Goal: Information Seeking & Learning: Check status

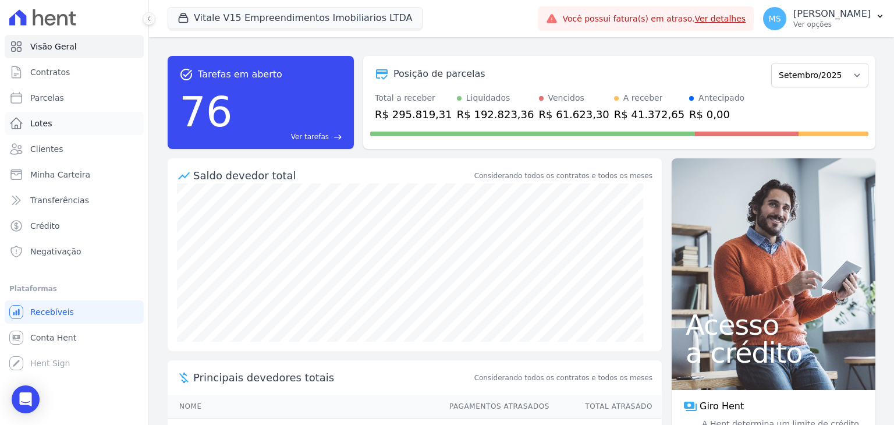
click at [28, 125] on link "Lotes" at bounding box center [74, 123] width 139 height 23
click at [39, 101] on span "Parcelas" at bounding box center [47, 98] width 34 height 12
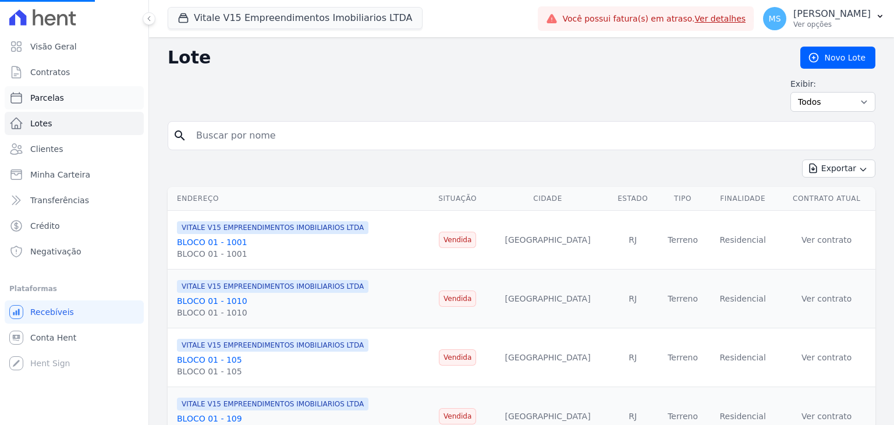
drag, startPoint x: 39, startPoint y: 101, endPoint x: 26, endPoint y: 98, distance: 13.7
click at [26, 98] on link "Parcelas" at bounding box center [74, 97] width 139 height 23
select select
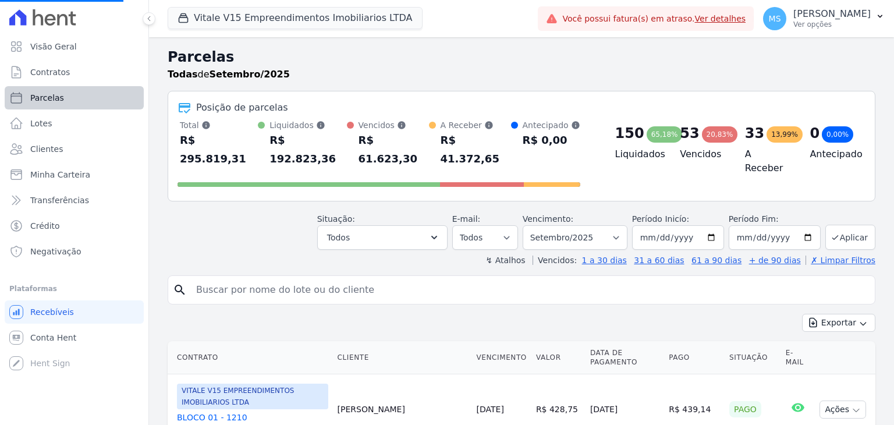
select select
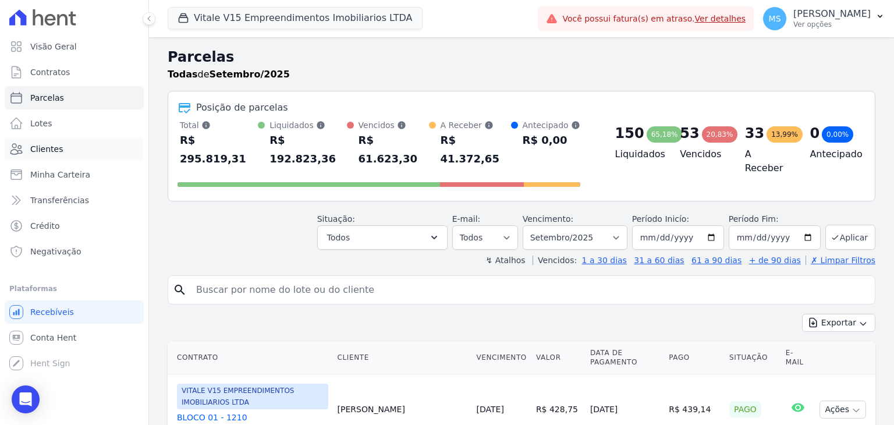
click at [59, 150] on span "Clientes" at bounding box center [46, 149] width 33 height 12
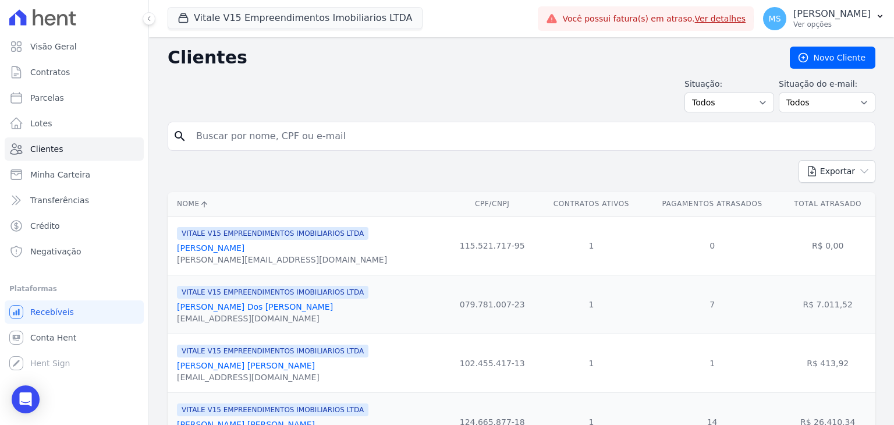
click at [263, 141] on input "search" at bounding box center [529, 136] width 681 height 23
type input "euder"
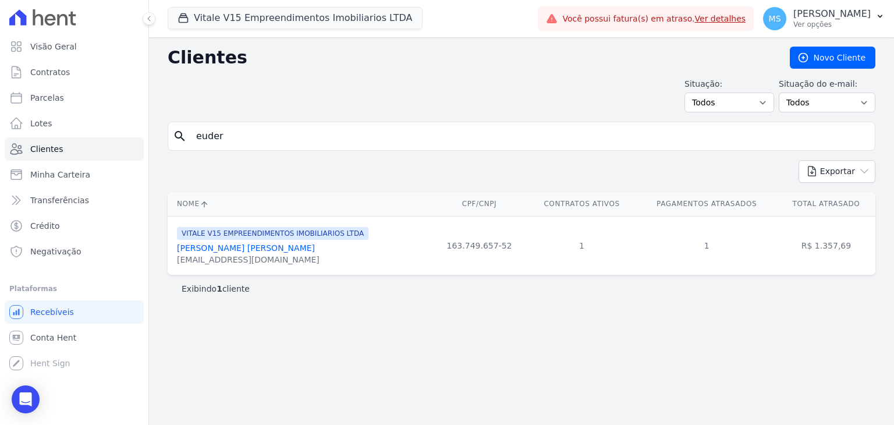
click at [244, 243] on link "[PERSON_NAME] [PERSON_NAME]" at bounding box center [246, 247] width 138 height 9
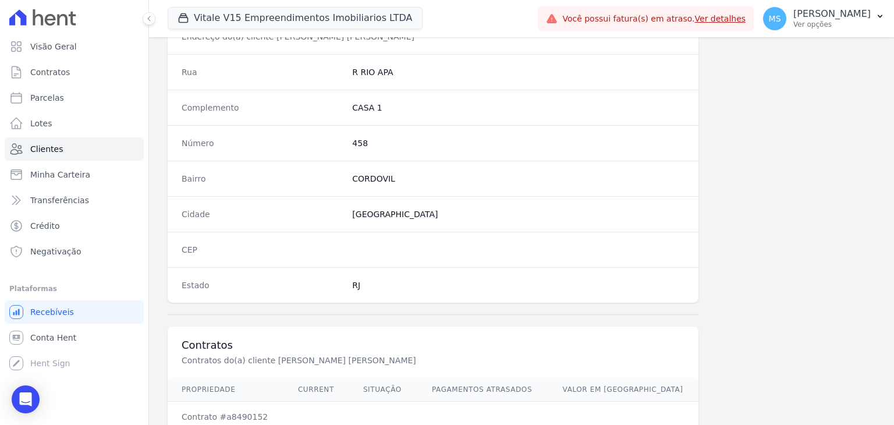
scroll to position [661, 0]
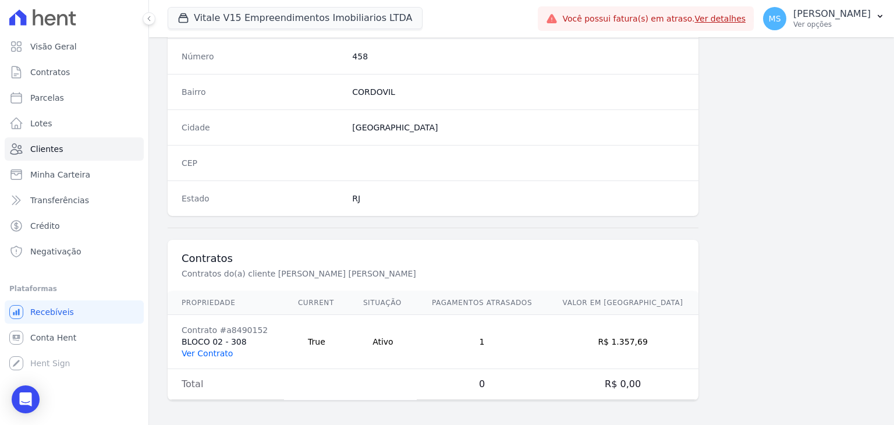
click at [194, 349] on link "Ver Contrato" at bounding box center [207, 353] width 51 height 9
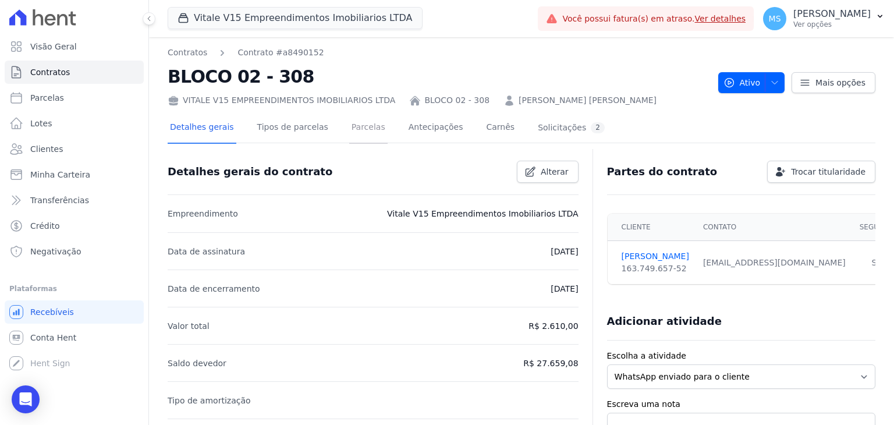
click at [363, 130] on link "Parcelas" at bounding box center [368, 128] width 38 height 31
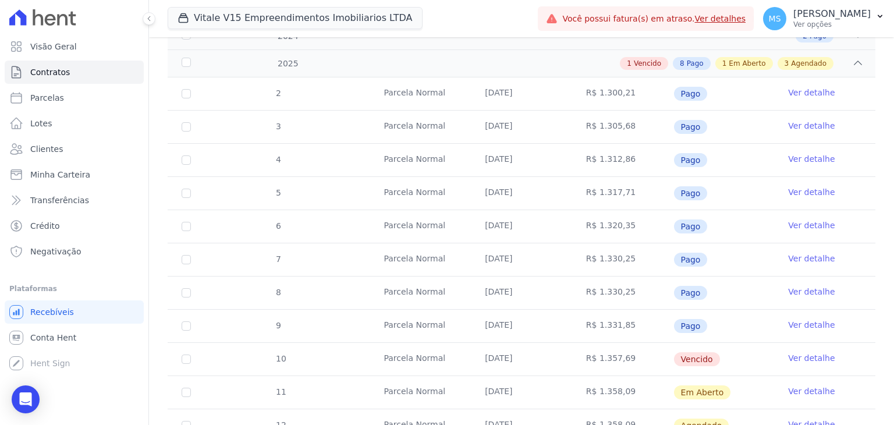
scroll to position [339, 0]
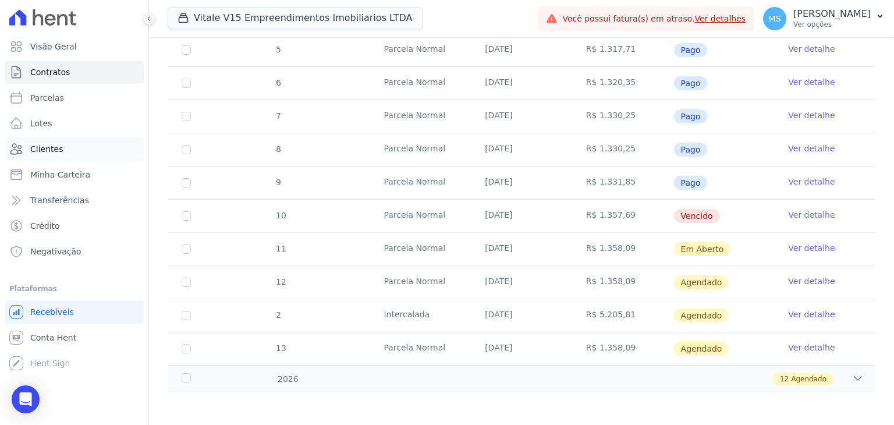
click at [40, 151] on span "Clientes" at bounding box center [46, 149] width 33 height 12
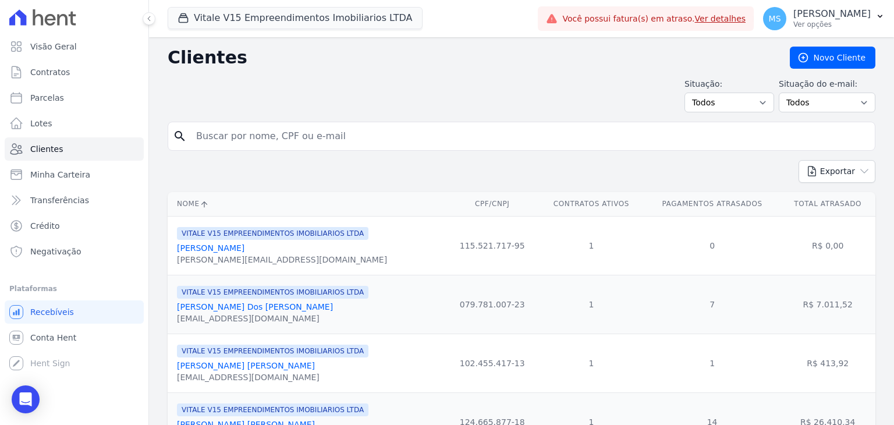
click at [310, 134] on input "search" at bounding box center [529, 136] width 681 height 23
type input "[PERSON_NAME] DOS SANTO S"
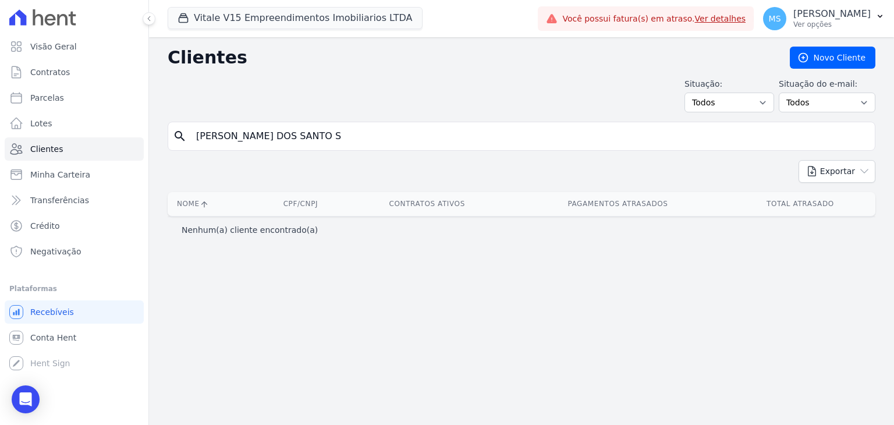
click at [297, 140] on input "[PERSON_NAME] DOS SANTO S" at bounding box center [529, 136] width 681 height 23
type input "[PERSON_NAME] DOS SANTO"
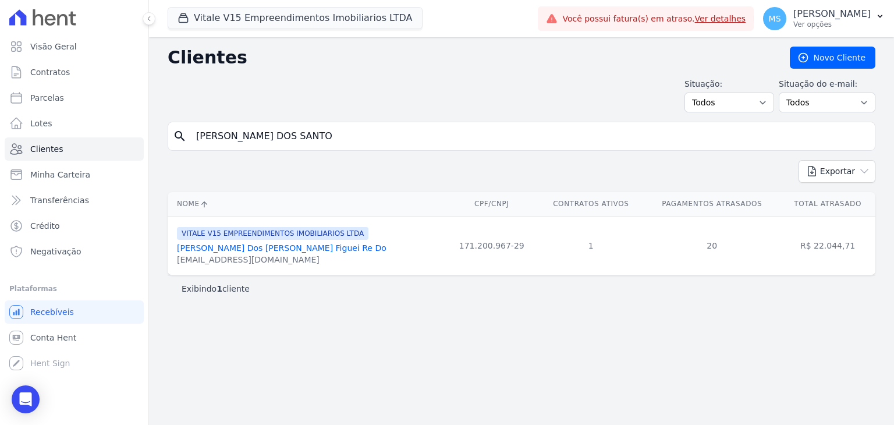
click at [226, 247] on link "[PERSON_NAME] Dos [PERSON_NAME] Figuei Re Do" at bounding box center [282, 247] width 210 height 9
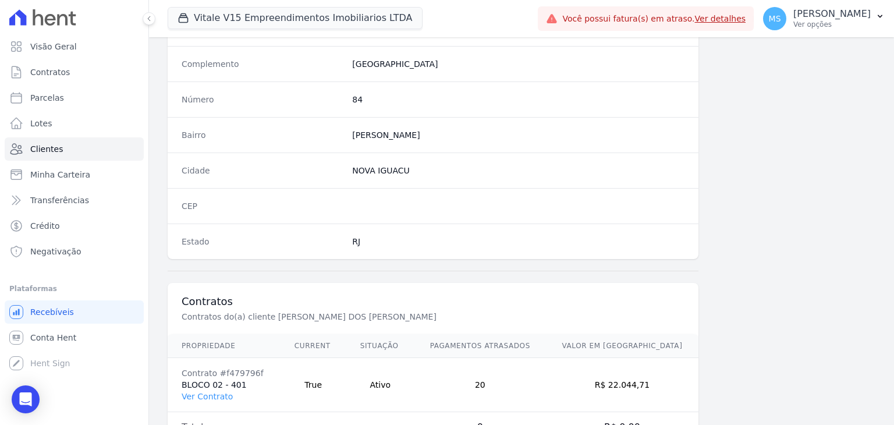
scroll to position [661, 0]
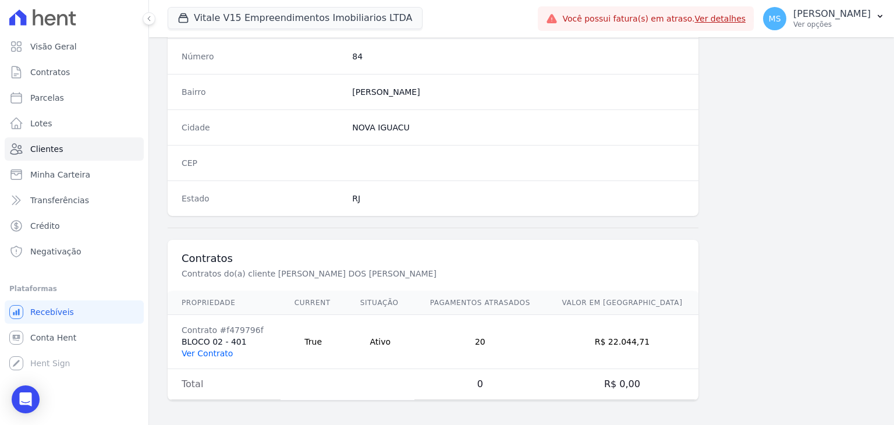
click at [212, 350] on link "Ver Contrato" at bounding box center [207, 353] width 51 height 9
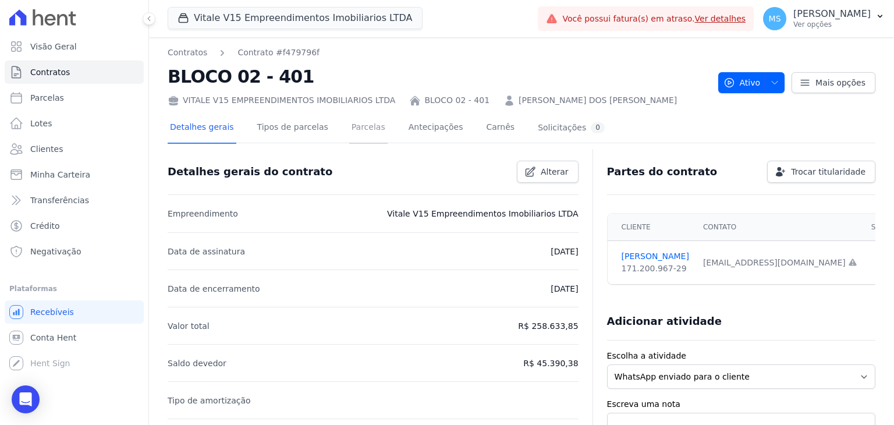
click at [357, 133] on link "Parcelas" at bounding box center [368, 128] width 38 height 31
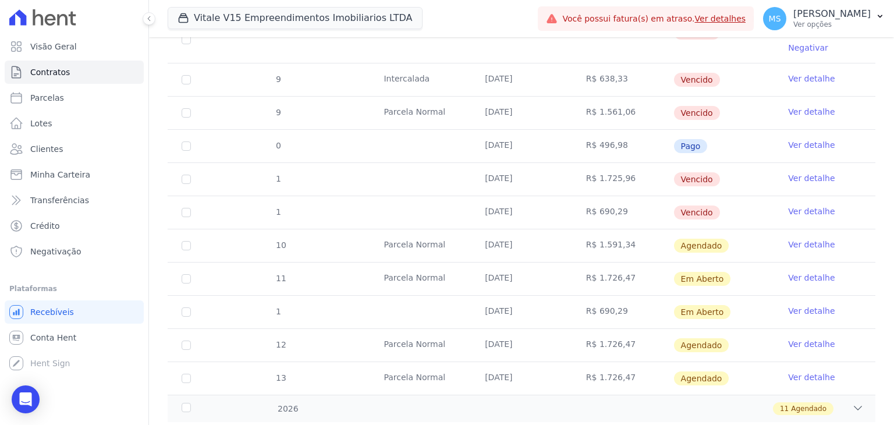
scroll to position [873, 0]
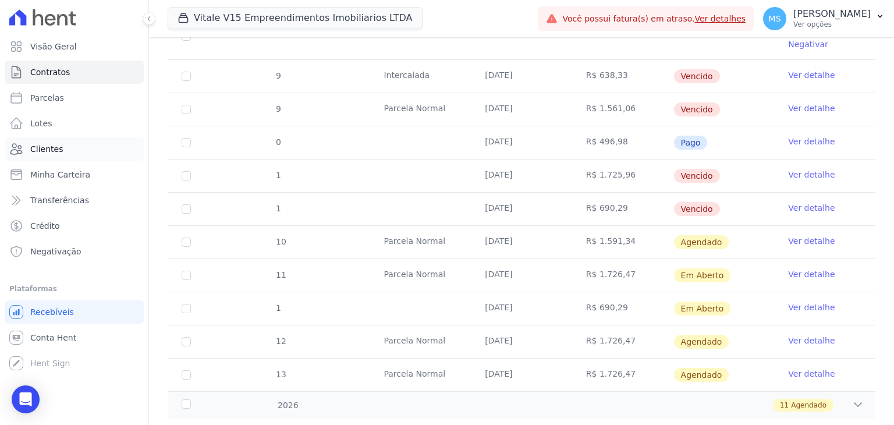
click at [45, 152] on span "Clientes" at bounding box center [46, 149] width 33 height 12
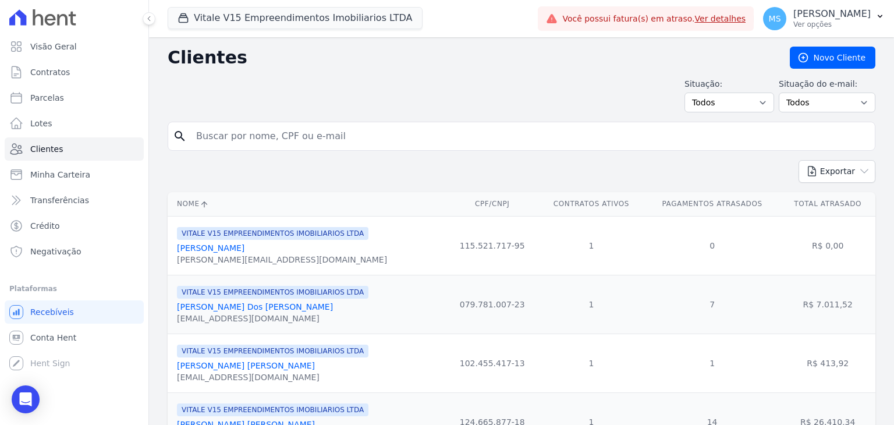
click at [279, 144] on input "search" at bounding box center [529, 136] width 681 height 23
type input "[PERSON_NAME]"
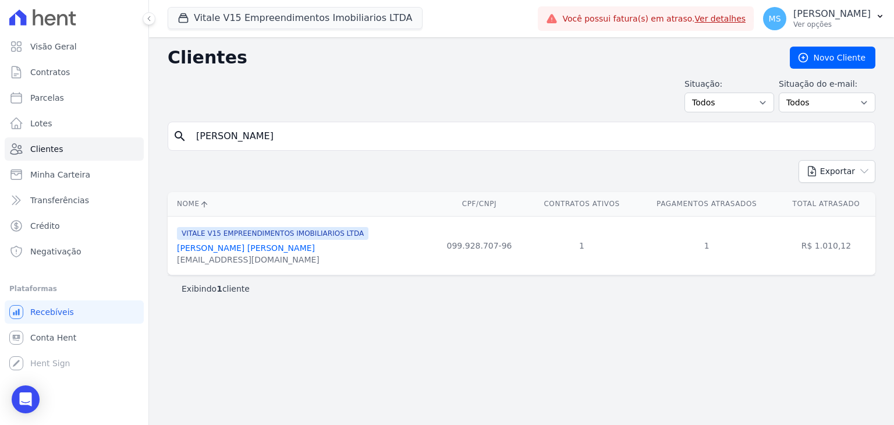
click at [246, 247] on link "[PERSON_NAME] [PERSON_NAME]" at bounding box center [246, 247] width 138 height 9
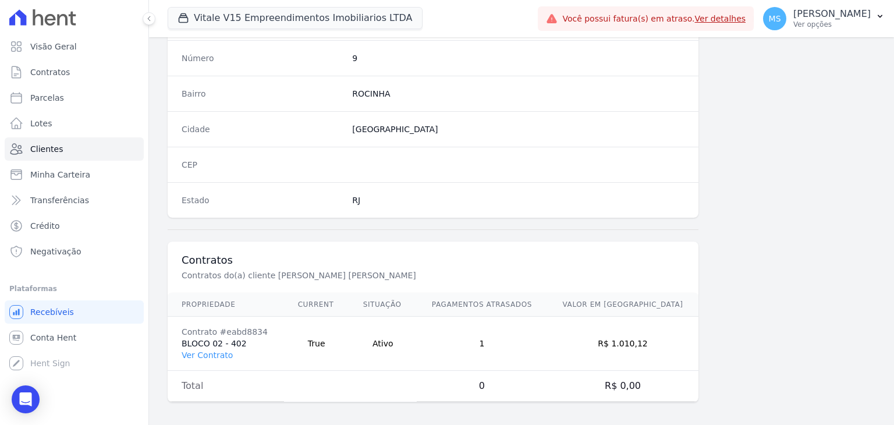
scroll to position [661, 0]
click at [211, 349] on link "Ver Contrato" at bounding box center [207, 353] width 51 height 9
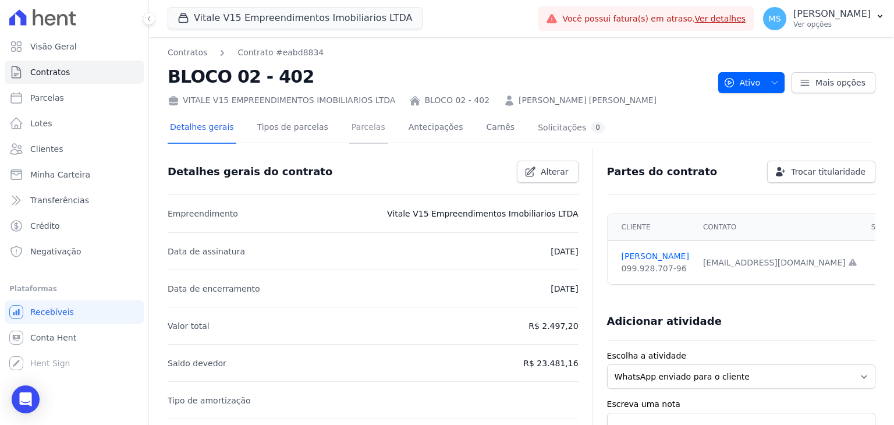
click at [350, 137] on link "Parcelas" at bounding box center [368, 128] width 38 height 31
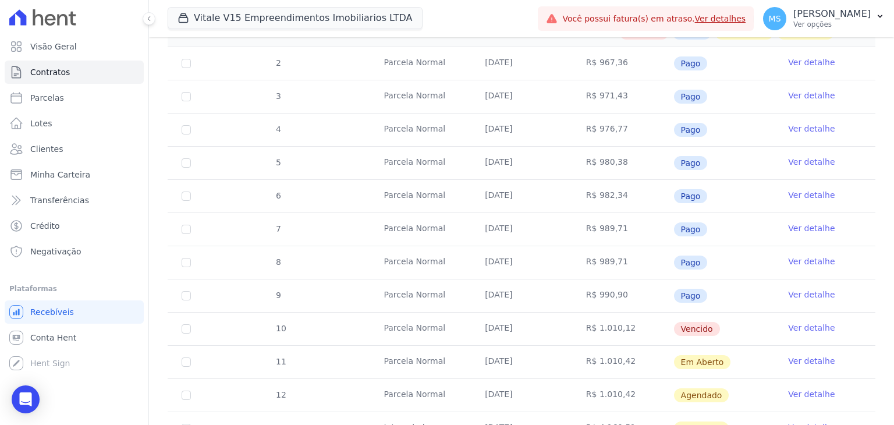
scroll to position [291, 0]
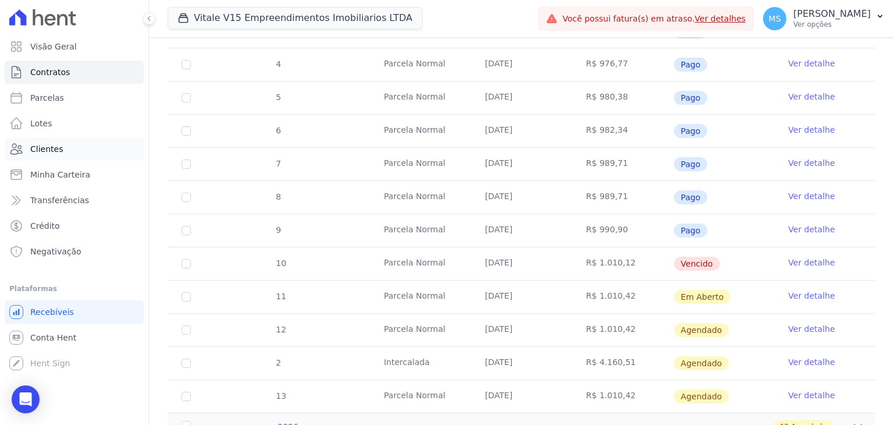
click at [51, 147] on span "Clientes" at bounding box center [46, 149] width 33 height 12
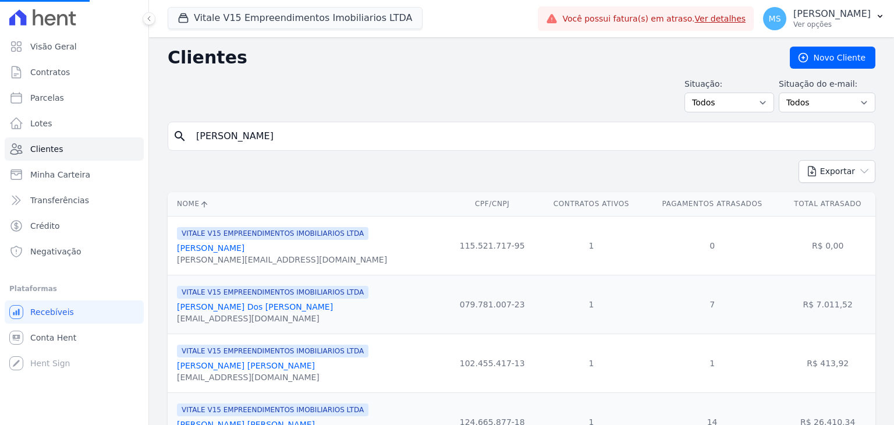
click at [265, 144] on input "[PERSON_NAME]" at bounding box center [529, 136] width 681 height 23
click at [265, 143] on input "[PERSON_NAME]" at bounding box center [529, 136] width 681 height 23
click at [266, 144] on input "search" at bounding box center [529, 136] width 681 height 23
type input "[PERSON_NAME]"
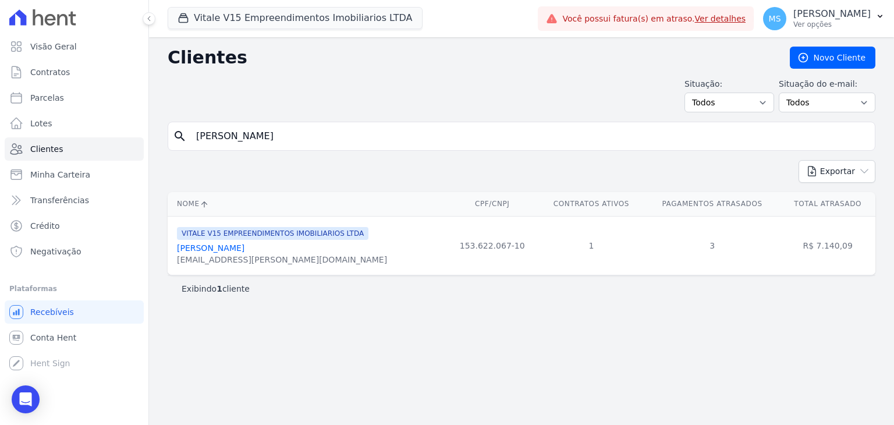
click at [243, 247] on link "[PERSON_NAME]" at bounding box center [211, 247] width 68 height 9
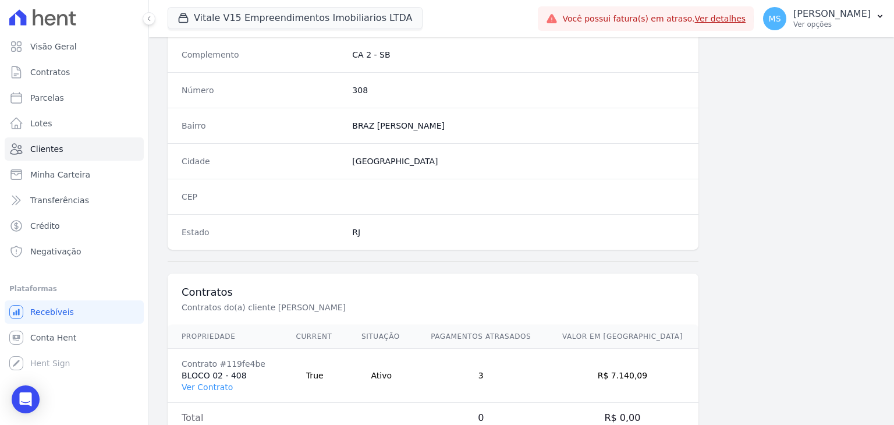
scroll to position [661, 0]
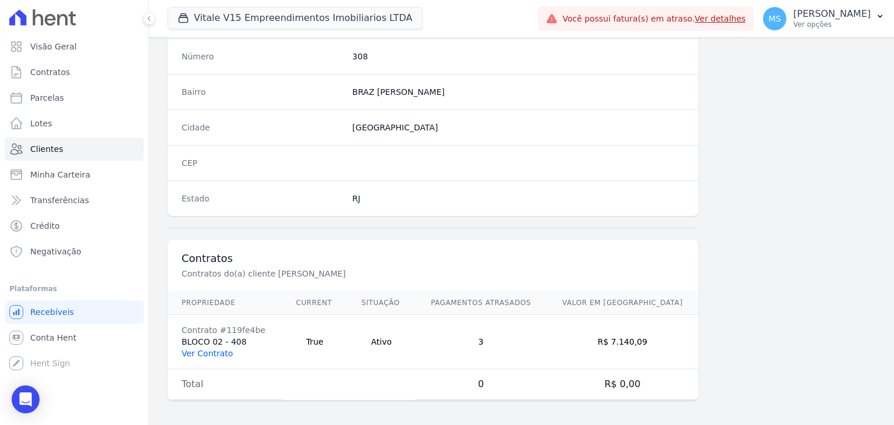
click at [202, 352] on link "Ver Contrato" at bounding box center [207, 353] width 51 height 9
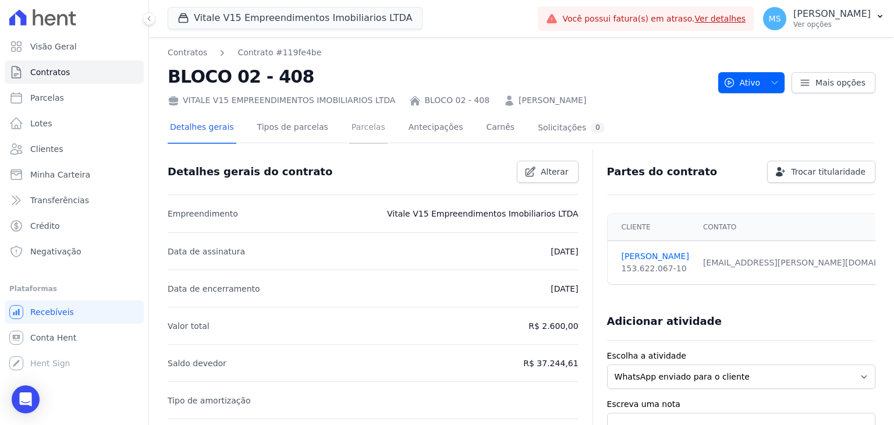
click at [349, 129] on link "Parcelas" at bounding box center [368, 128] width 38 height 31
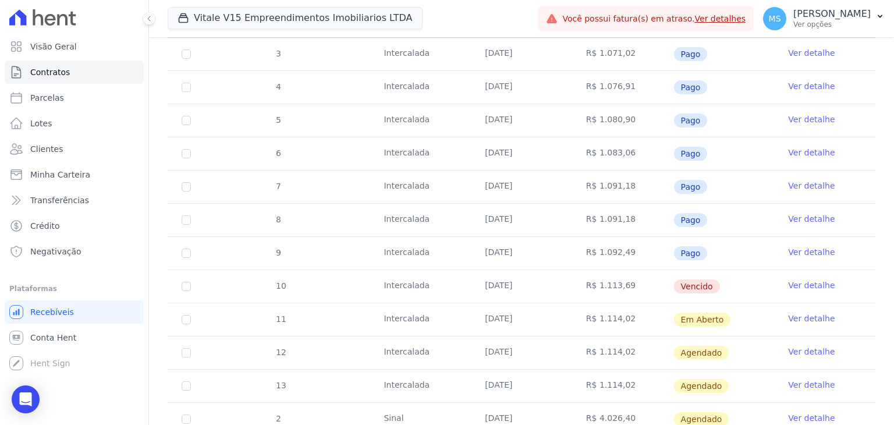
scroll to position [349, 0]
click at [47, 149] on span "Clientes" at bounding box center [46, 149] width 33 height 12
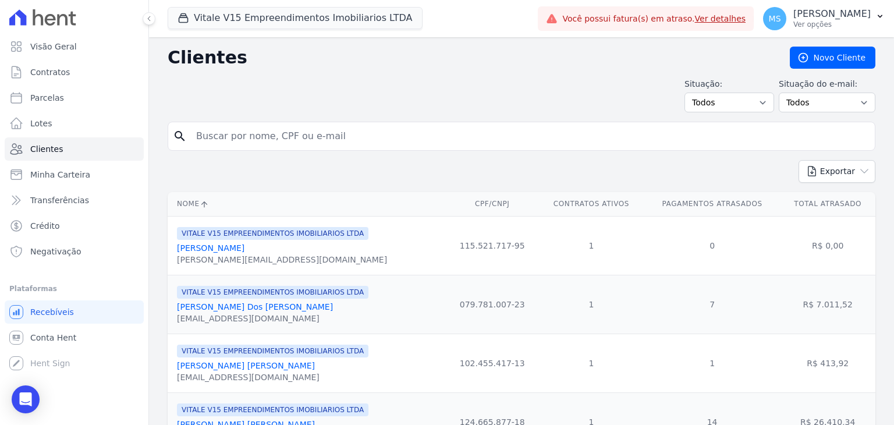
click at [234, 134] on input "search" at bounding box center [529, 136] width 681 height 23
click at [242, 141] on input "search" at bounding box center [529, 136] width 681 height 23
type input "[PERSON_NAME]"
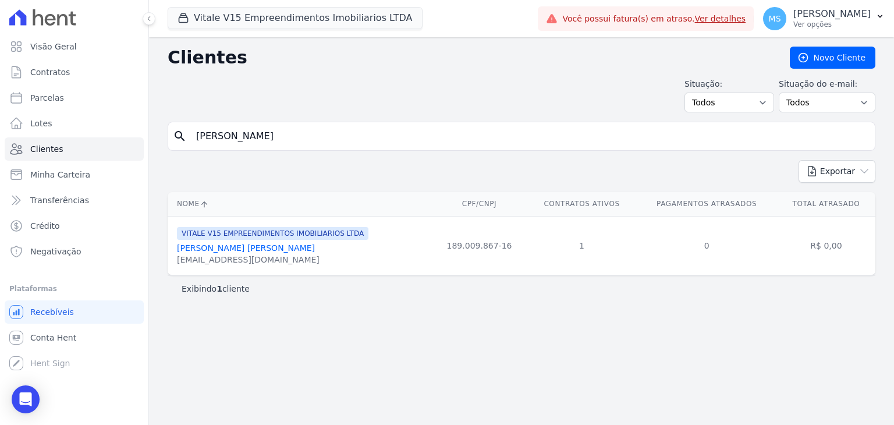
click at [239, 246] on link "[PERSON_NAME] [PERSON_NAME]" at bounding box center [246, 247] width 138 height 9
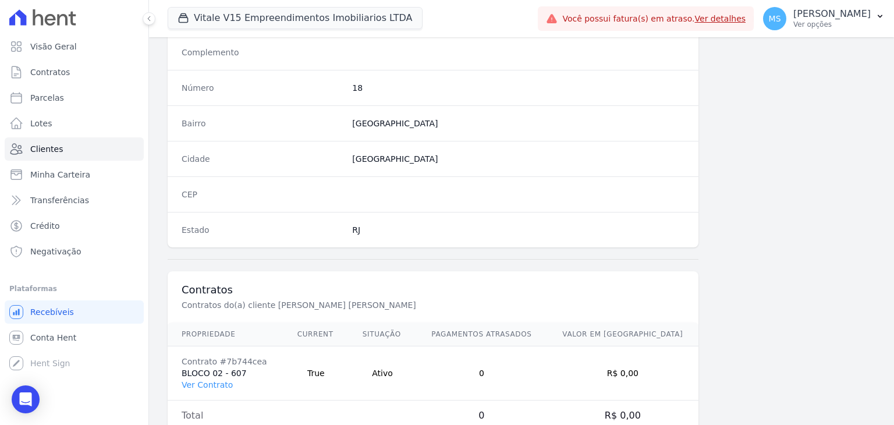
scroll to position [661, 0]
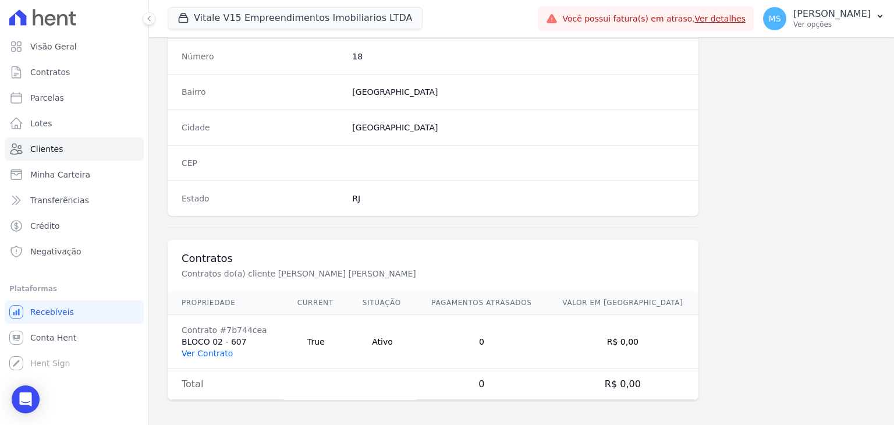
click at [219, 349] on link "Ver Contrato" at bounding box center [207, 353] width 51 height 9
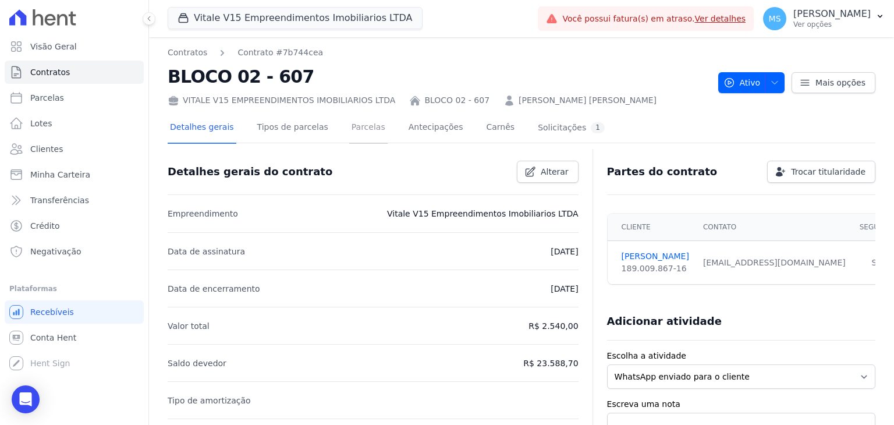
click at [349, 124] on link "Parcelas" at bounding box center [368, 128] width 38 height 31
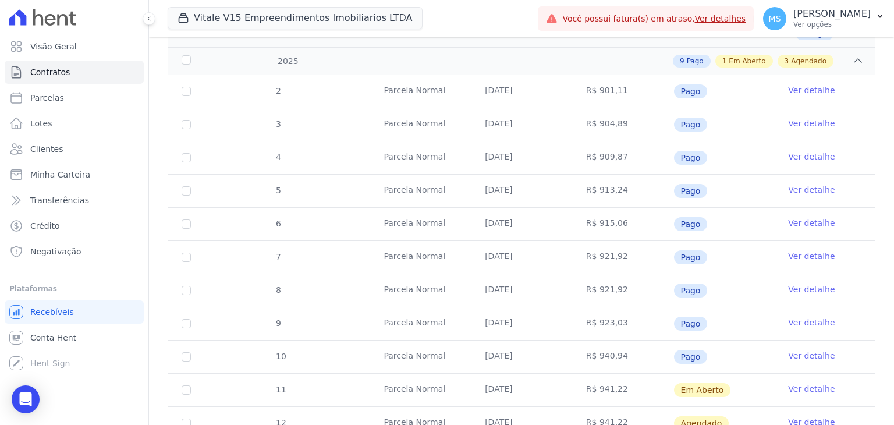
scroll to position [339, 0]
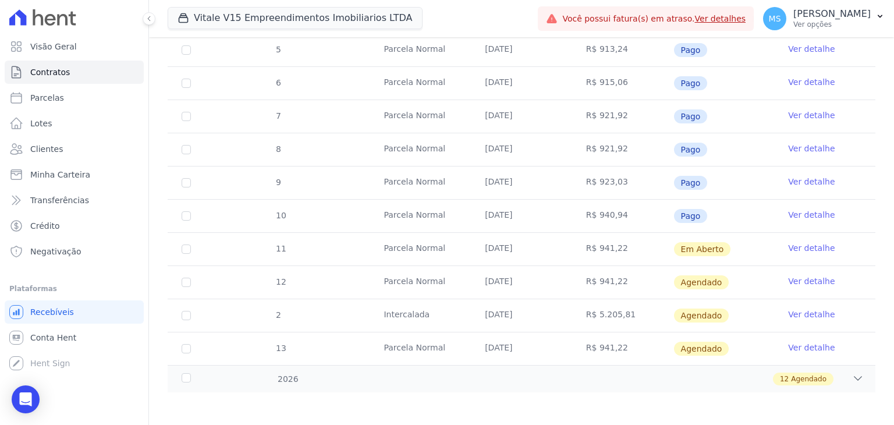
click at [815, 214] on link "Ver detalhe" at bounding box center [811, 215] width 47 height 12
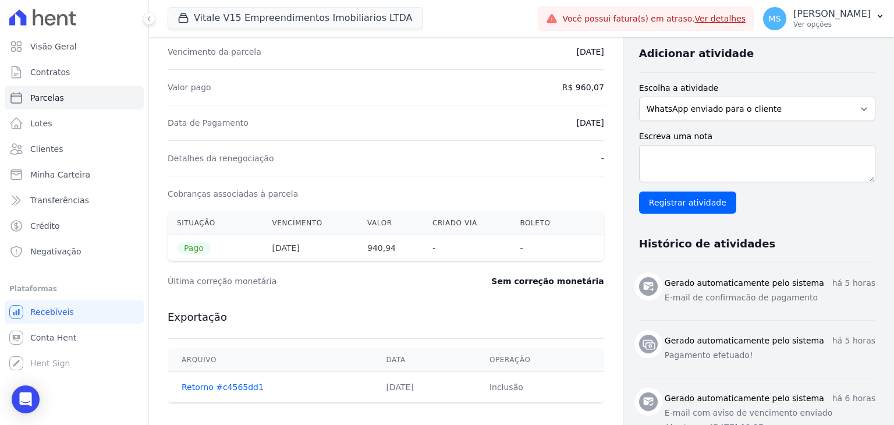
scroll to position [175, 0]
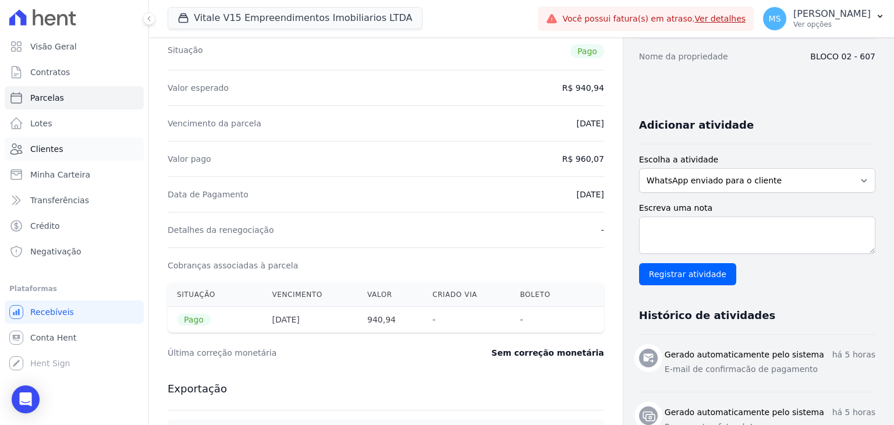
click at [35, 152] on span "Clientes" at bounding box center [46, 149] width 33 height 12
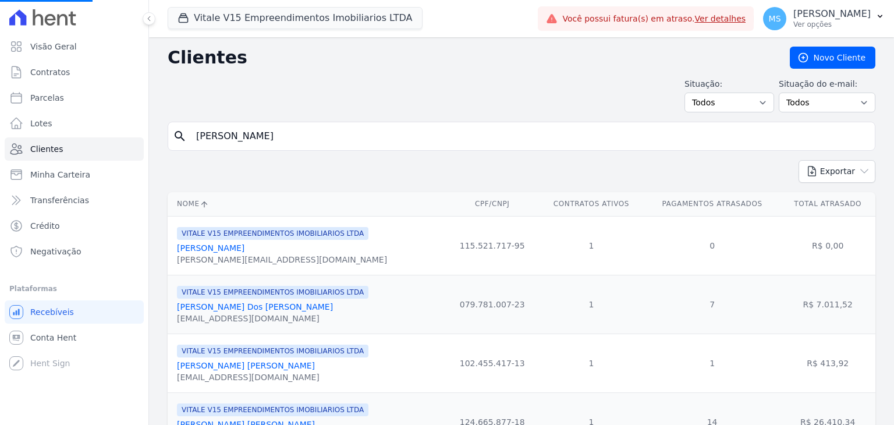
click at [244, 134] on input "[PERSON_NAME]" at bounding box center [529, 136] width 681 height 23
click at [245, 134] on input "search" at bounding box center [529, 136] width 681 height 23
type input "[PERSON_NAME]"
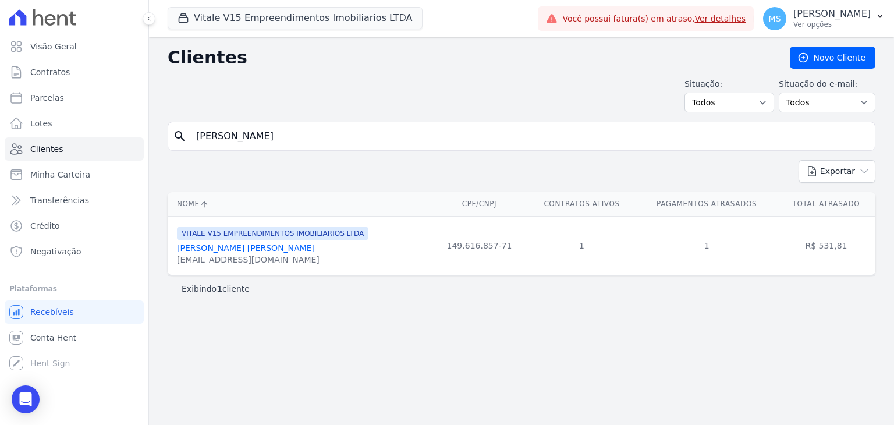
click at [235, 253] on link "[PERSON_NAME] [PERSON_NAME]" at bounding box center [246, 247] width 138 height 9
click at [235, 250] on link "[PERSON_NAME] [PERSON_NAME]" at bounding box center [246, 247] width 138 height 9
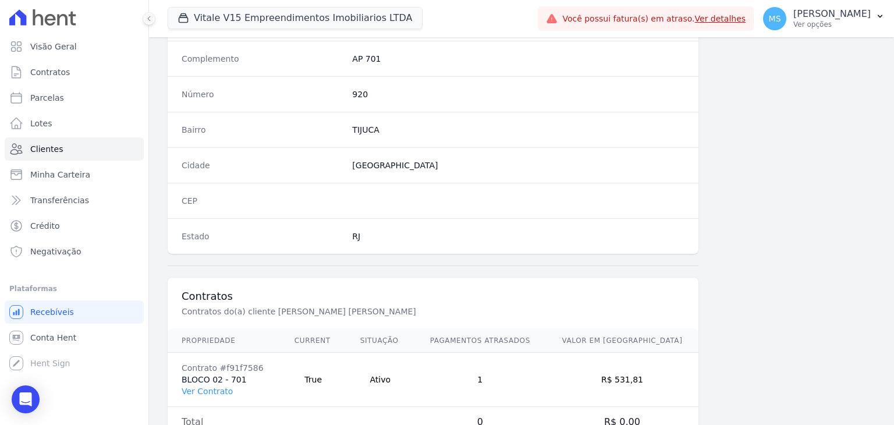
scroll to position [661, 0]
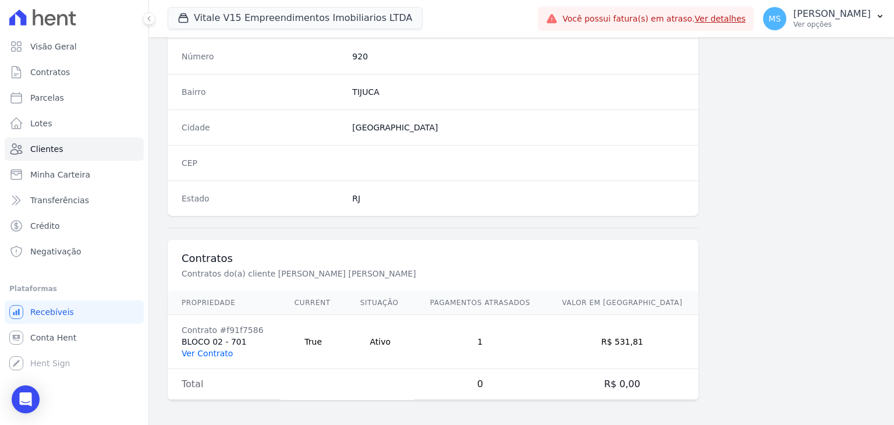
click at [221, 350] on link "Ver Contrato" at bounding box center [207, 353] width 51 height 9
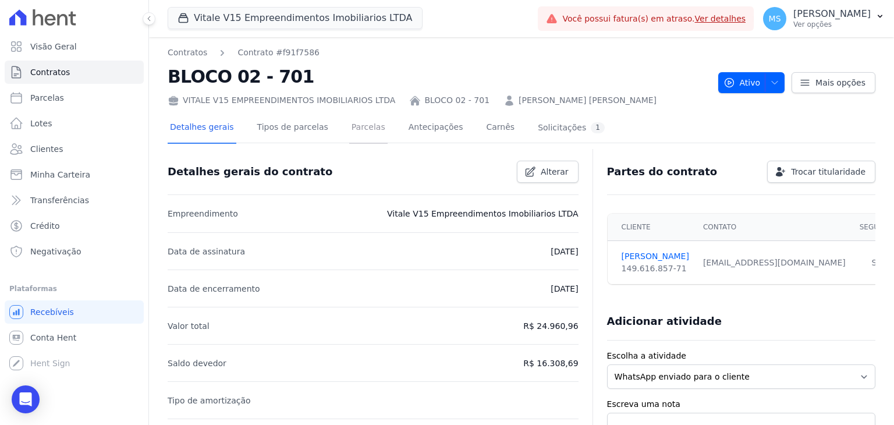
click at [359, 142] on link "Parcelas" at bounding box center [368, 128] width 38 height 31
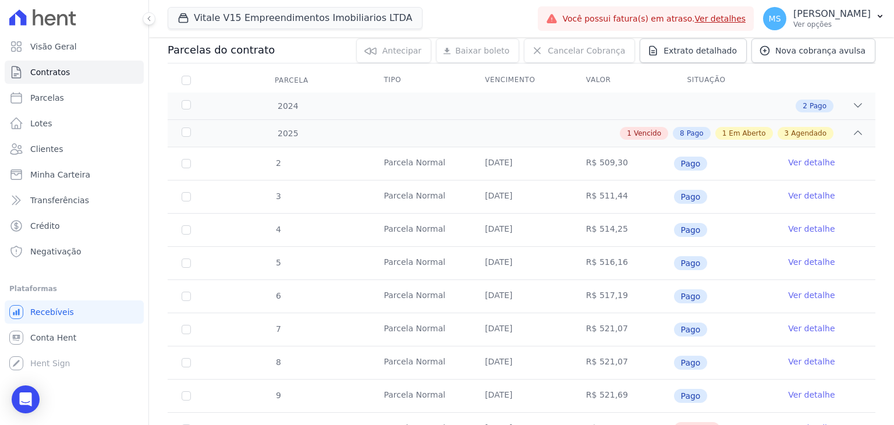
scroll to position [339, 0]
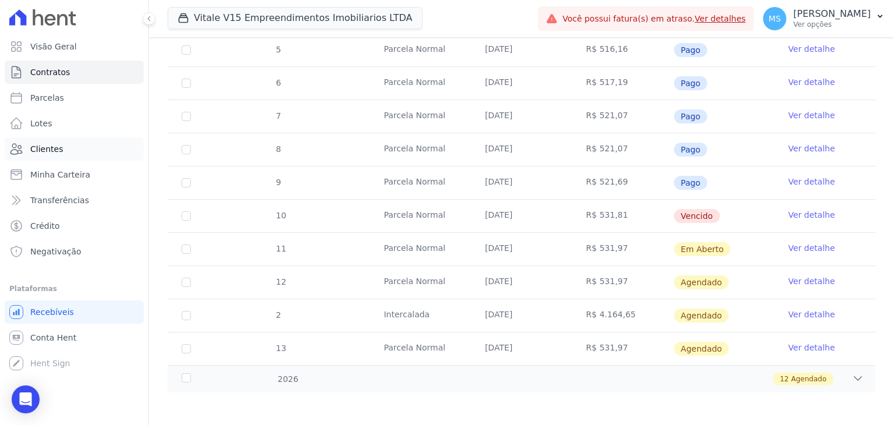
click at [45, 155] on link "Clientes" at bounding box center [74, 148] width 139 height 23
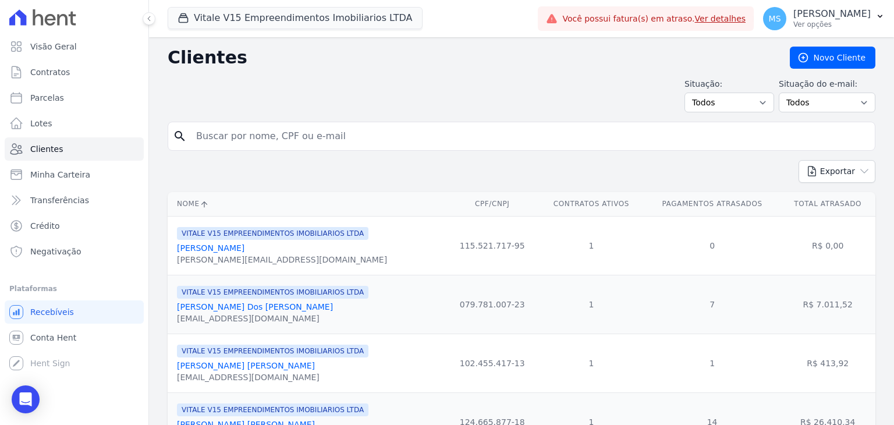
click at [246, 143] on input "search" at bounding box center [529, 136] width 681 height 23
type input "[PERSON_NAME]"
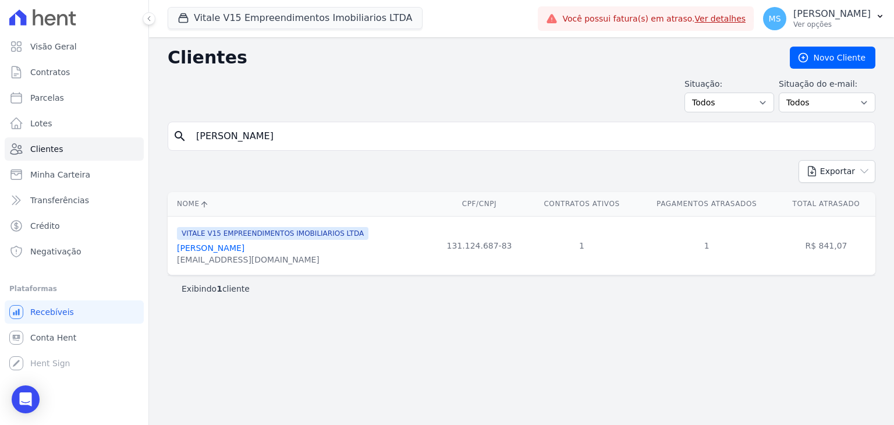
click at [243, 250] on link "[PERSON_NAME]" at bounding box center [211, 247] width 68 height 9
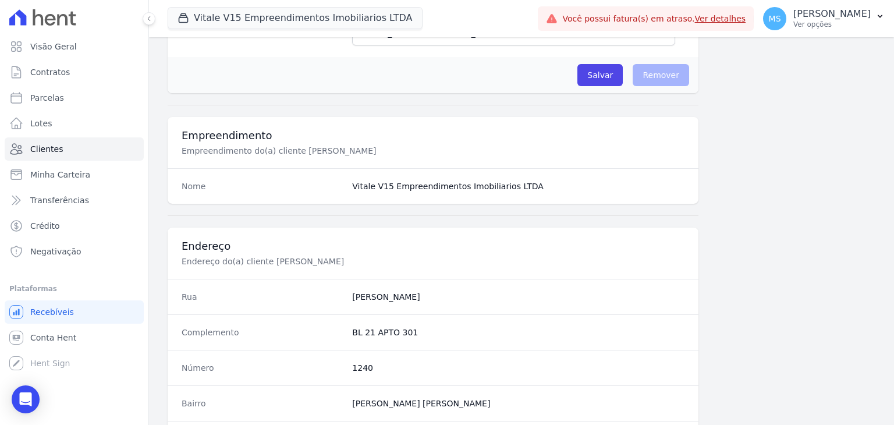
scroll to position [661, 0]
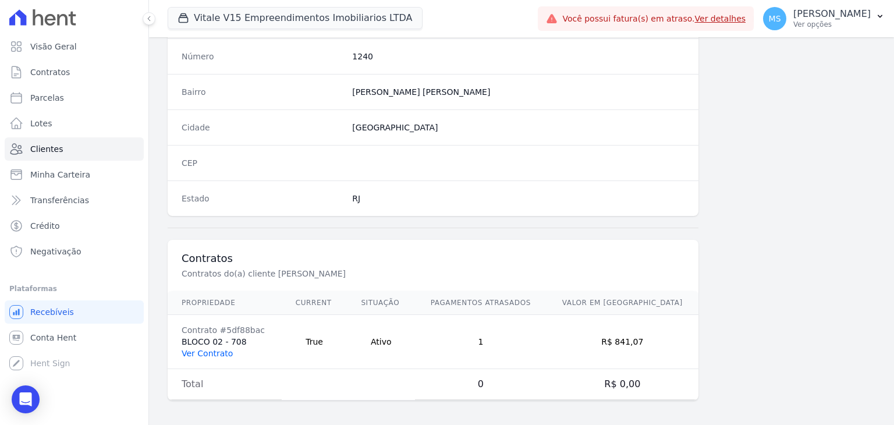
click at [211, 352] on link "Ver Contrato" at bounding box center [207, 353] width 51 height 9
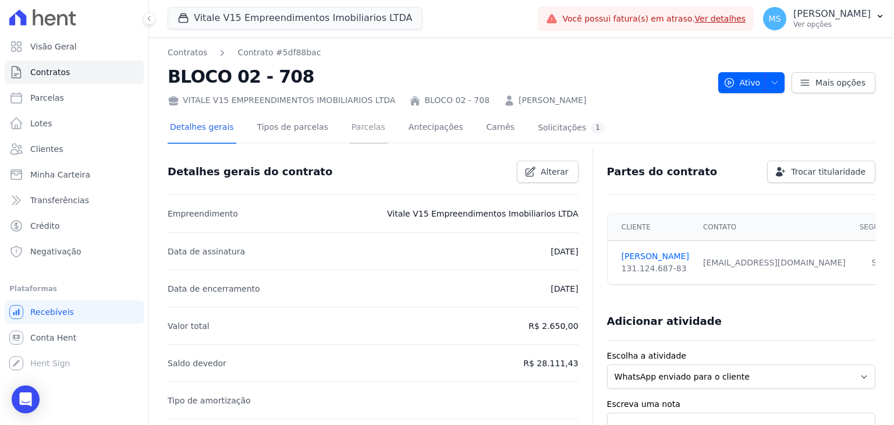
click at [349, 129] on link "Parcelas" at bounding box center [368, 128] width 38 height 31
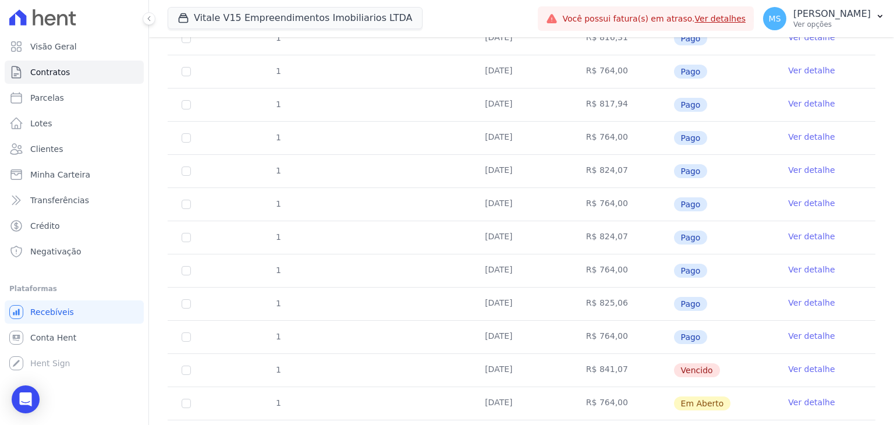
scroll to position [582, 0]
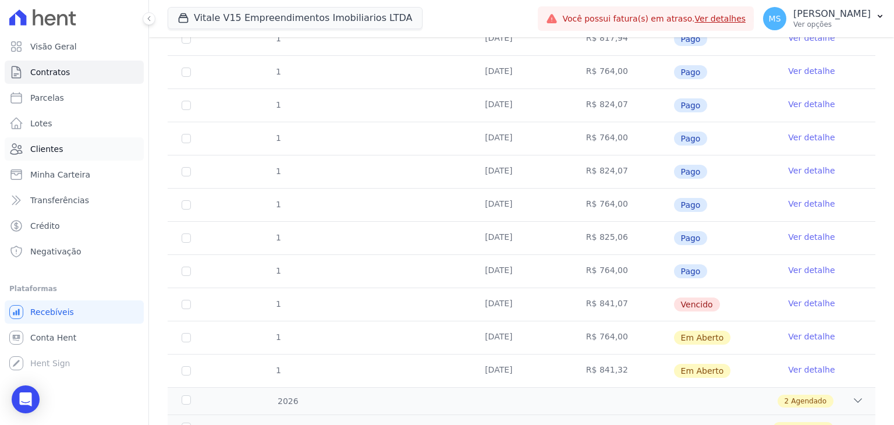
click at [46, 146] on span "Clientes" at bounding box center [46, 149] width 33 height 12
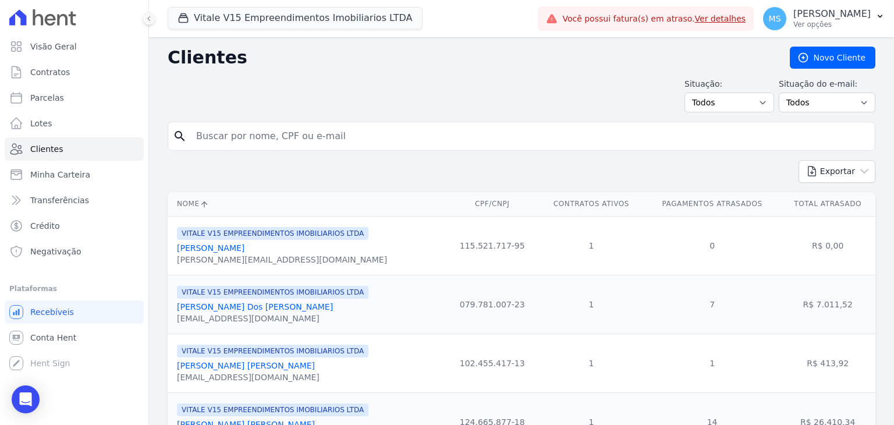
click at [268, 135] on input "search" at bounding box center [529, 136] width 681 height 23
type input "[PERSON_NAME]"
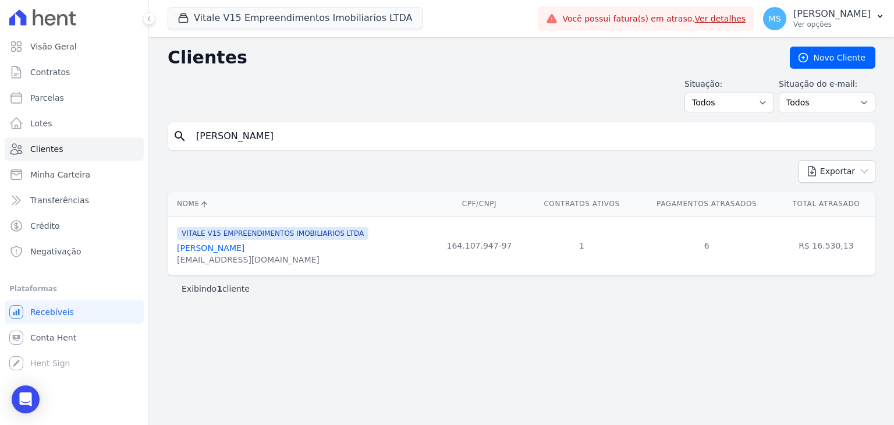
click at [225, 250] on link "[PERSON_NAME]" at bounding box center [211, 247] width 68 height 9
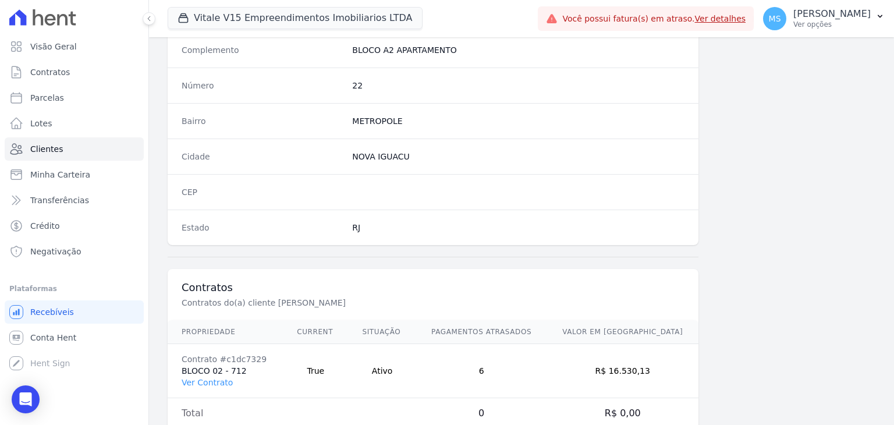
scroll to position [661, 0]
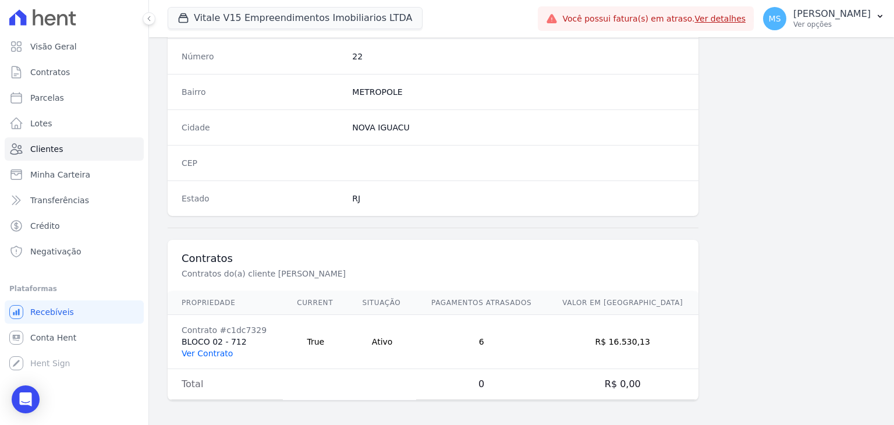
click at [219, 354] on link "Ver Contrato" at bounding box center [207, 353] width 51 height 9
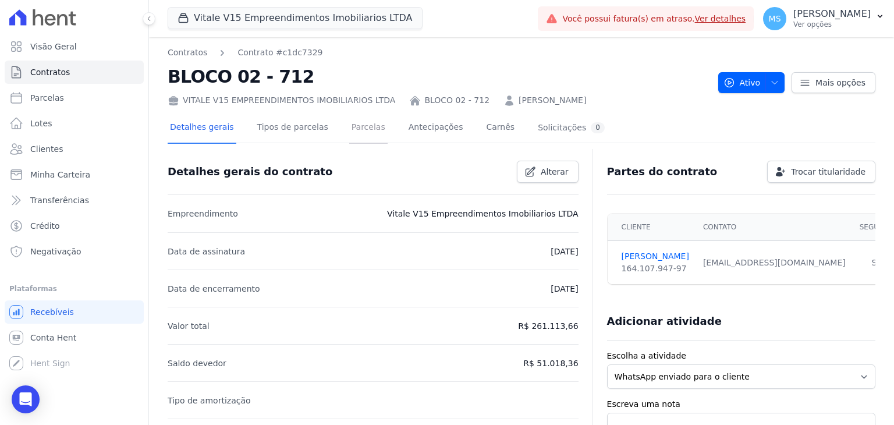
click at [355, 128] on link "Parcelas" at bounding box center [368, 128] width 38 height 31
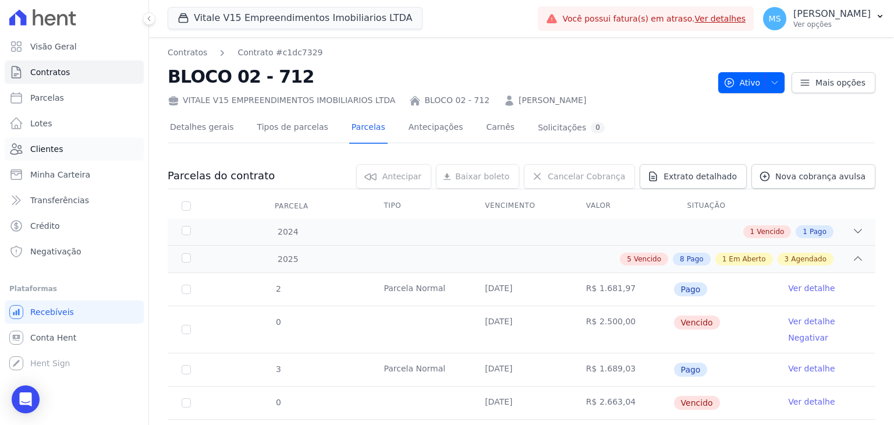
click at [52, 142] on link "Clientes" at bounding box center [74, 148] width 139 height 23
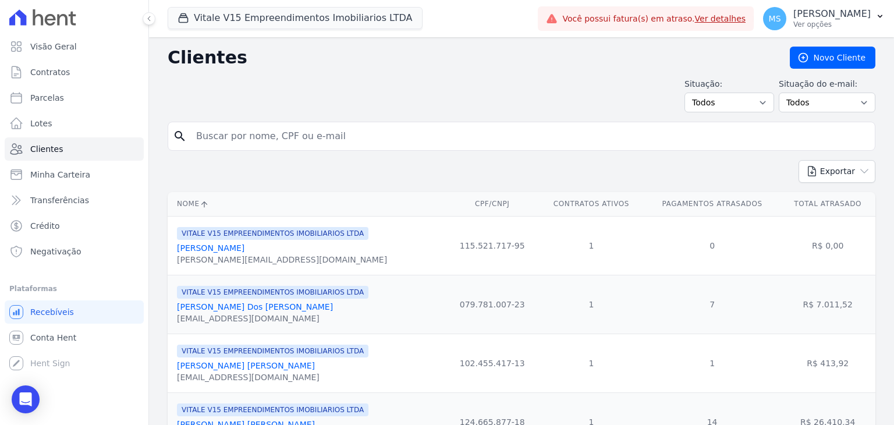
click at [243, 139] on input "search" at bounding box center [529, 136] width 681 height 23
type input "[PERSON_NAME]"
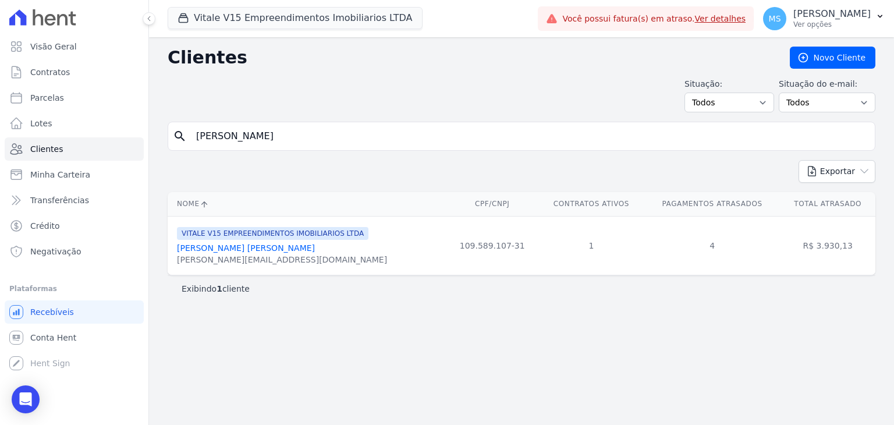
click at [268, 249] on link "[PERSON_NAME] [PERSON_NAME]" at bounding box center [246, 247] width 138 height 9
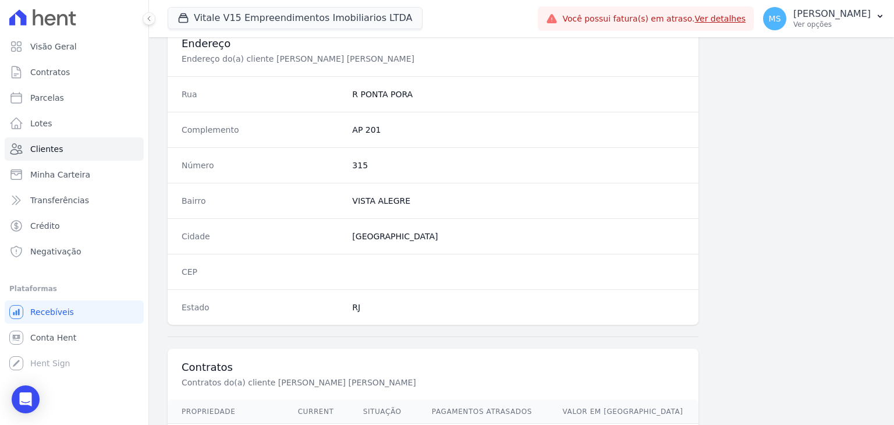
scroll to position [640, 0]
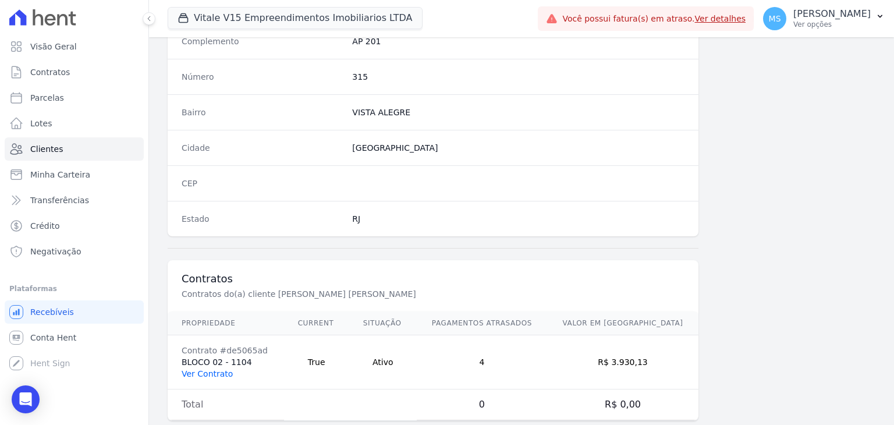
click at [209, 371] on link "Ver Contrato" at bounding box center [207, 373] width 51 height 9
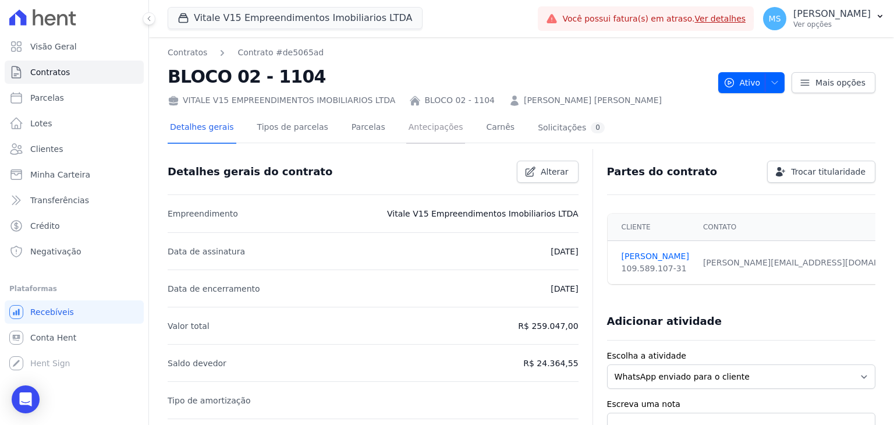
click at [406, 122] on link "Antecipações" at bounding box center [435, 128] width 59 height 31
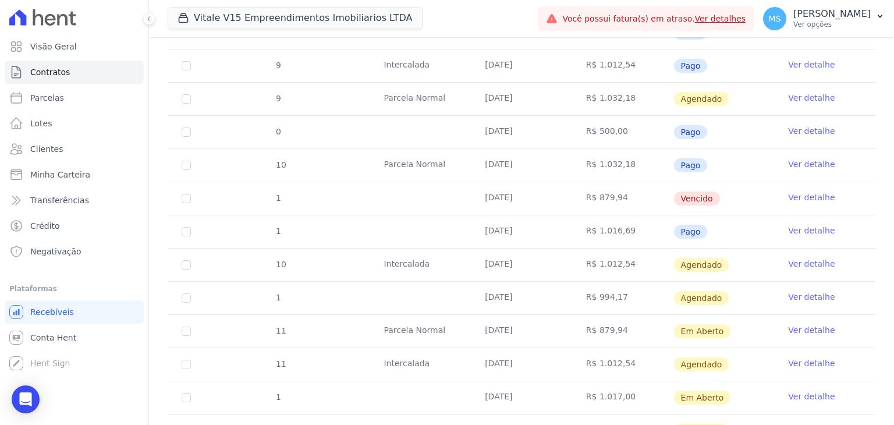
scroll to position [1106, 0]
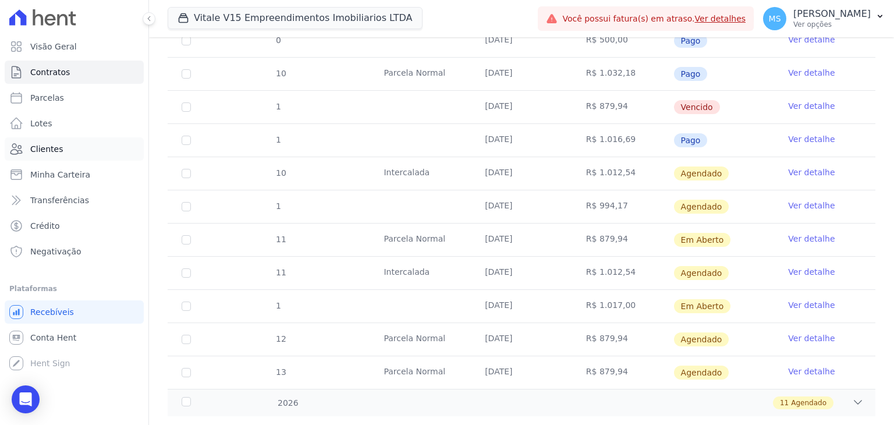
click at [47, 151] on span "Clientes" at bounding box center [46, 149] width 33 height 12
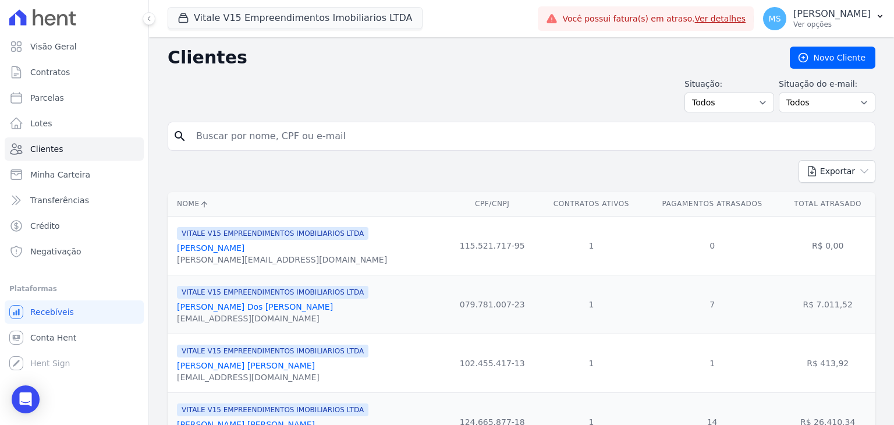
click at [249, 134] on input "search" at bounding box center [529, 136] width 681 height 23
type input "FELIPI"
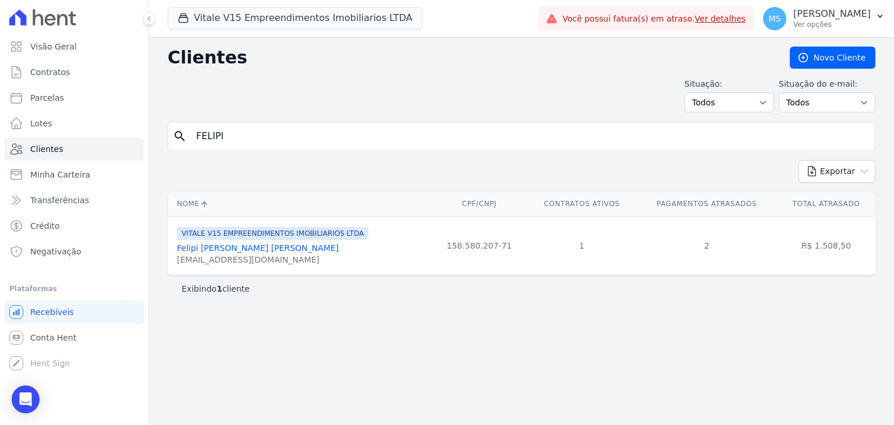
click at [251, 252] on link "Felipi [PERSON_NAME] [PERSON_NAME]" at bounding box center [258, 247] width 162 height 9
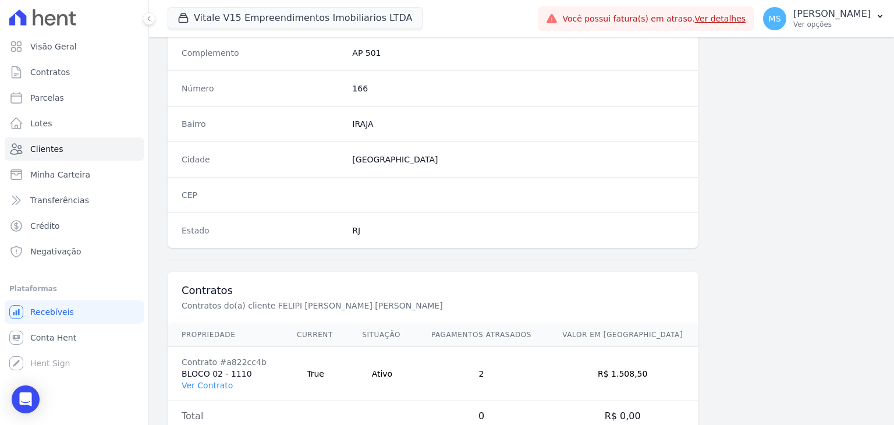
scroll to position [661, 0]
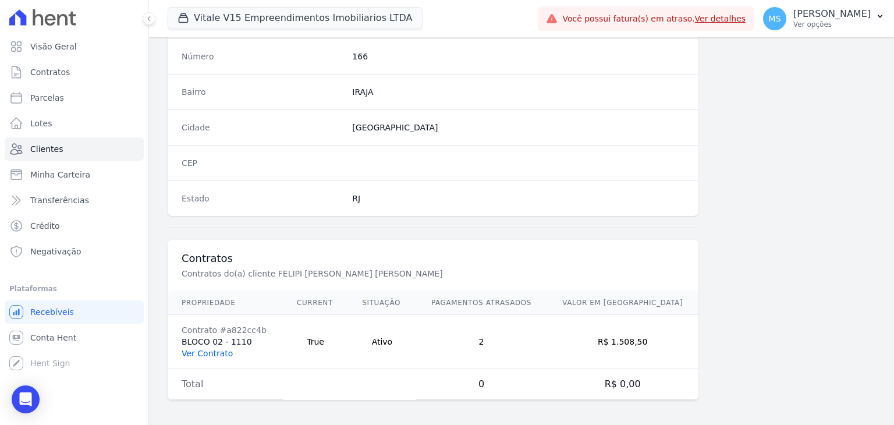
click at [199, 353] on link "Ver Contrato" at bounding box center [207, 353] width 51 height 9
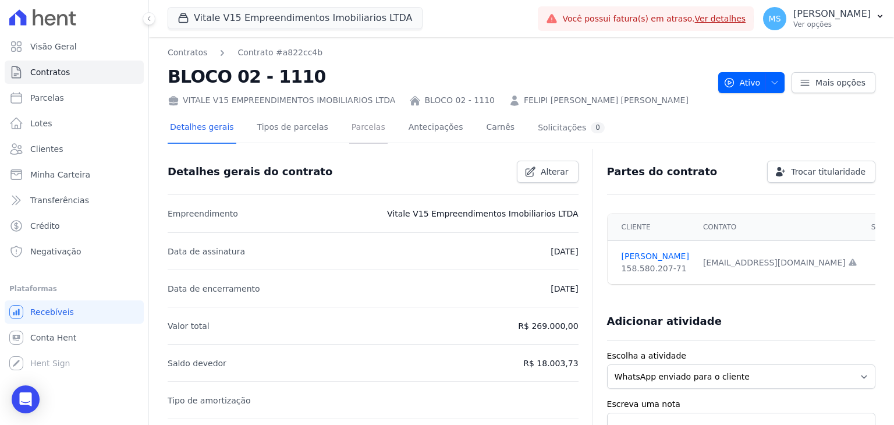
click at [361, 119] on link "Parcelas" at bounding box center [368, 128] width 38 height 31
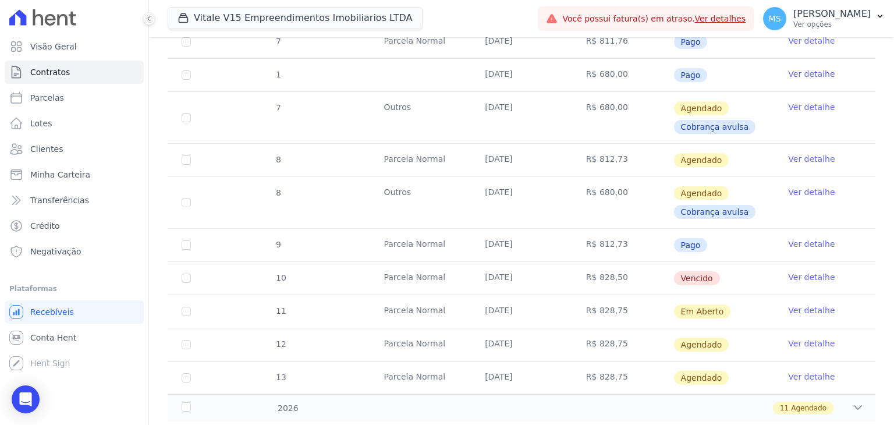
scroll to position [843, 0]
